Goal: Task Accomplishment & Management: Complete application form

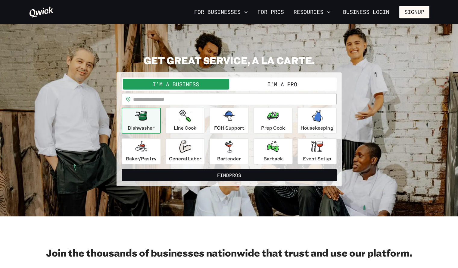
click at [254, 83] on button "I'm a Pro" at bounding box center [282, 84] width 106 height 11
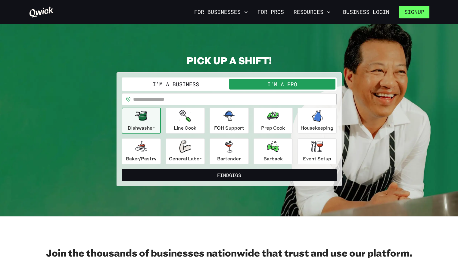
click at [405, 14] on button "Signup" at bounding box center [414, 12] width 30 height 13
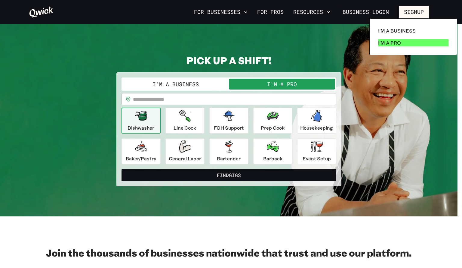
click at [402, 46] on link "I'm a Pro" at bounding box center [413, 43] width 75 height 12
